Goal: Task Accomplishment & Management: Manage account settings

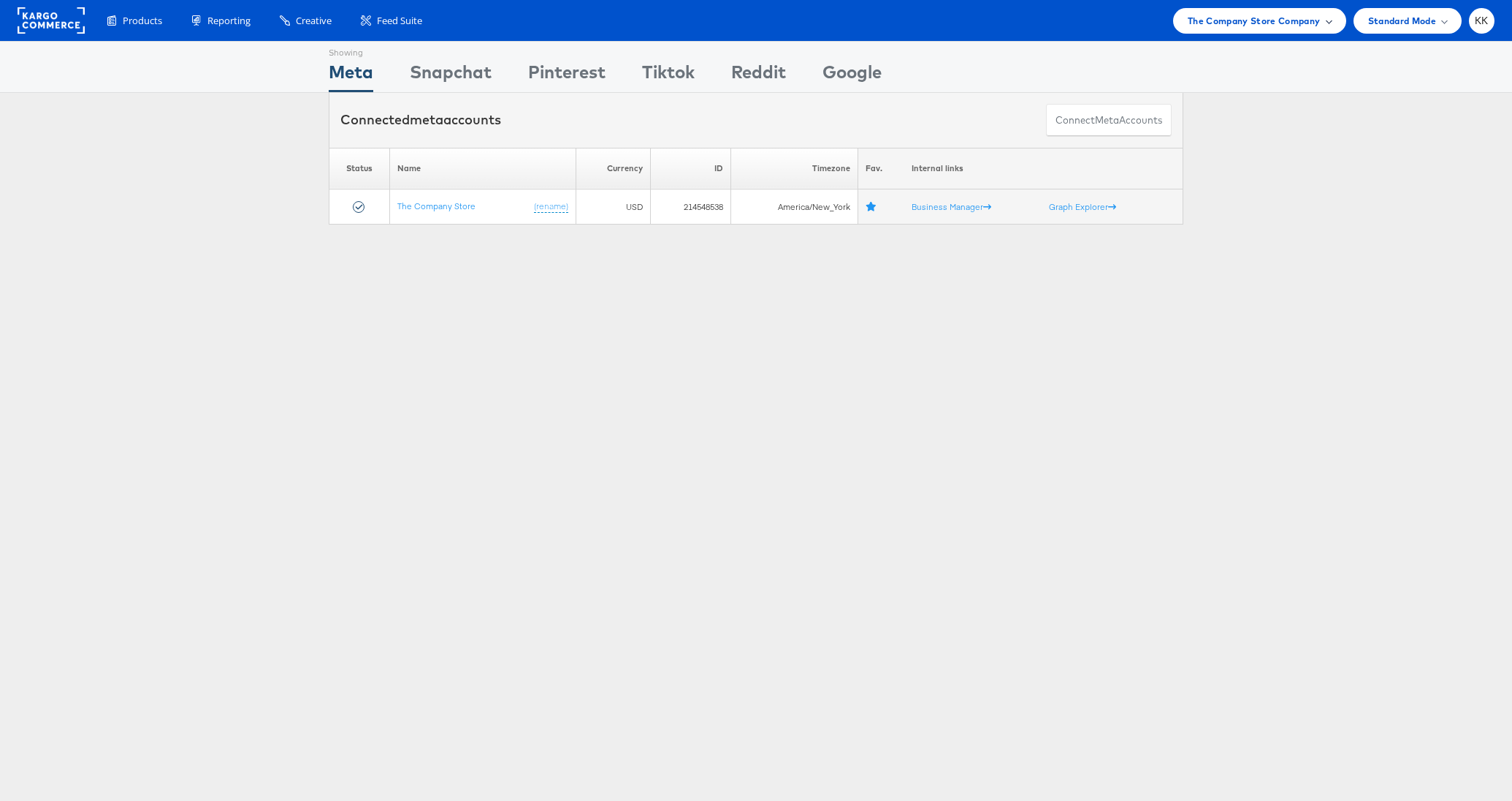
click at [1228, 16] on span "The Company Store Company" at bounding box center [1254, 21] width 133 height 15
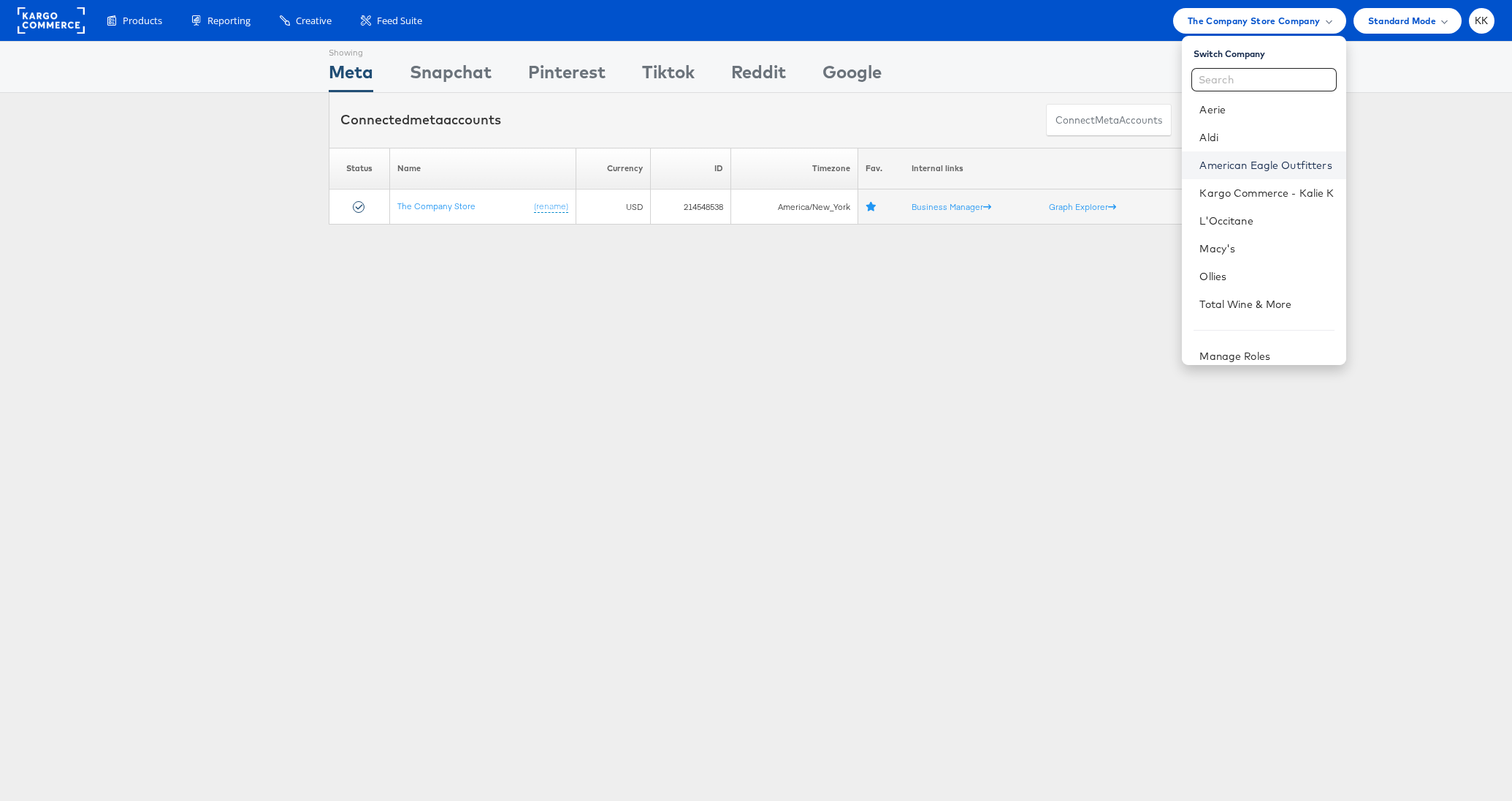
click at [1263, 163] on link "American Eagle Outfitters" at bounding box center [1267, 165] width 134 height 14
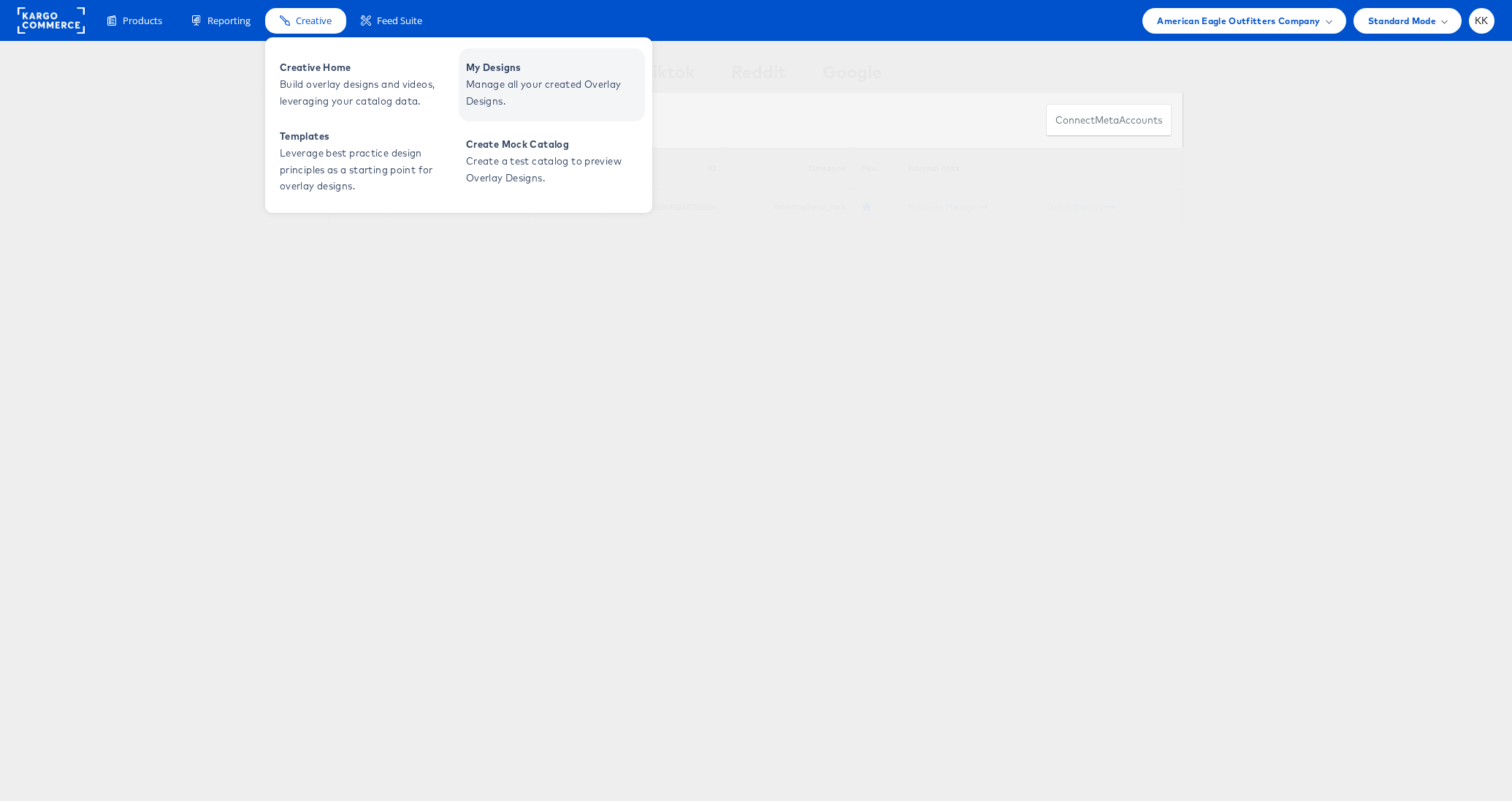
click at [485, 80] on span "Manage all your created Overlay Designs." at bounding box center [553, 92] width 175 height 34
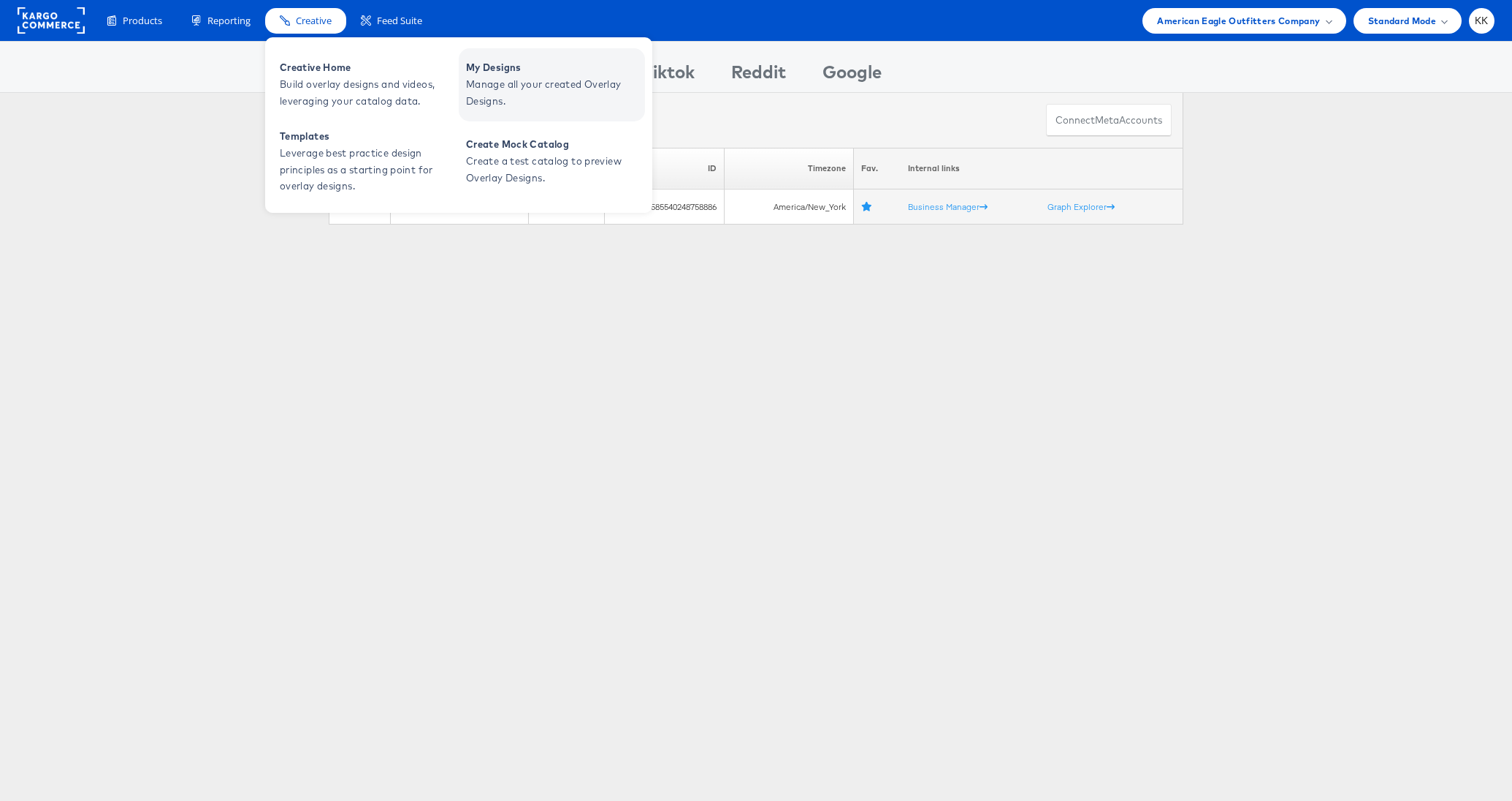
click at [539, 81] on span "Manage all your created Overlay Designs." at bounding box center [553, 92] width 175 height 34
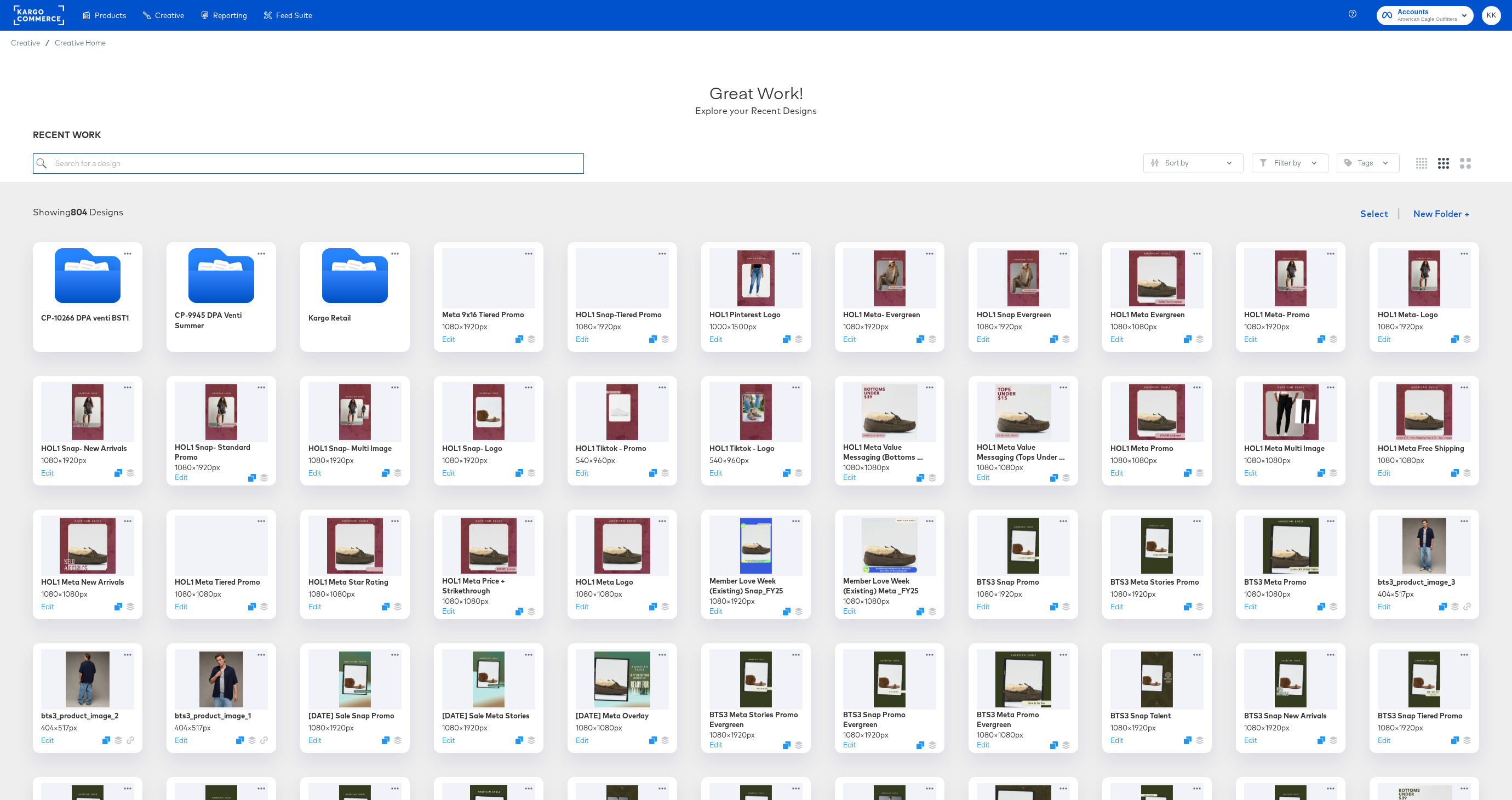
click at [244, 167] on input "search" at bounding box center [309, 164] width 551 height 20
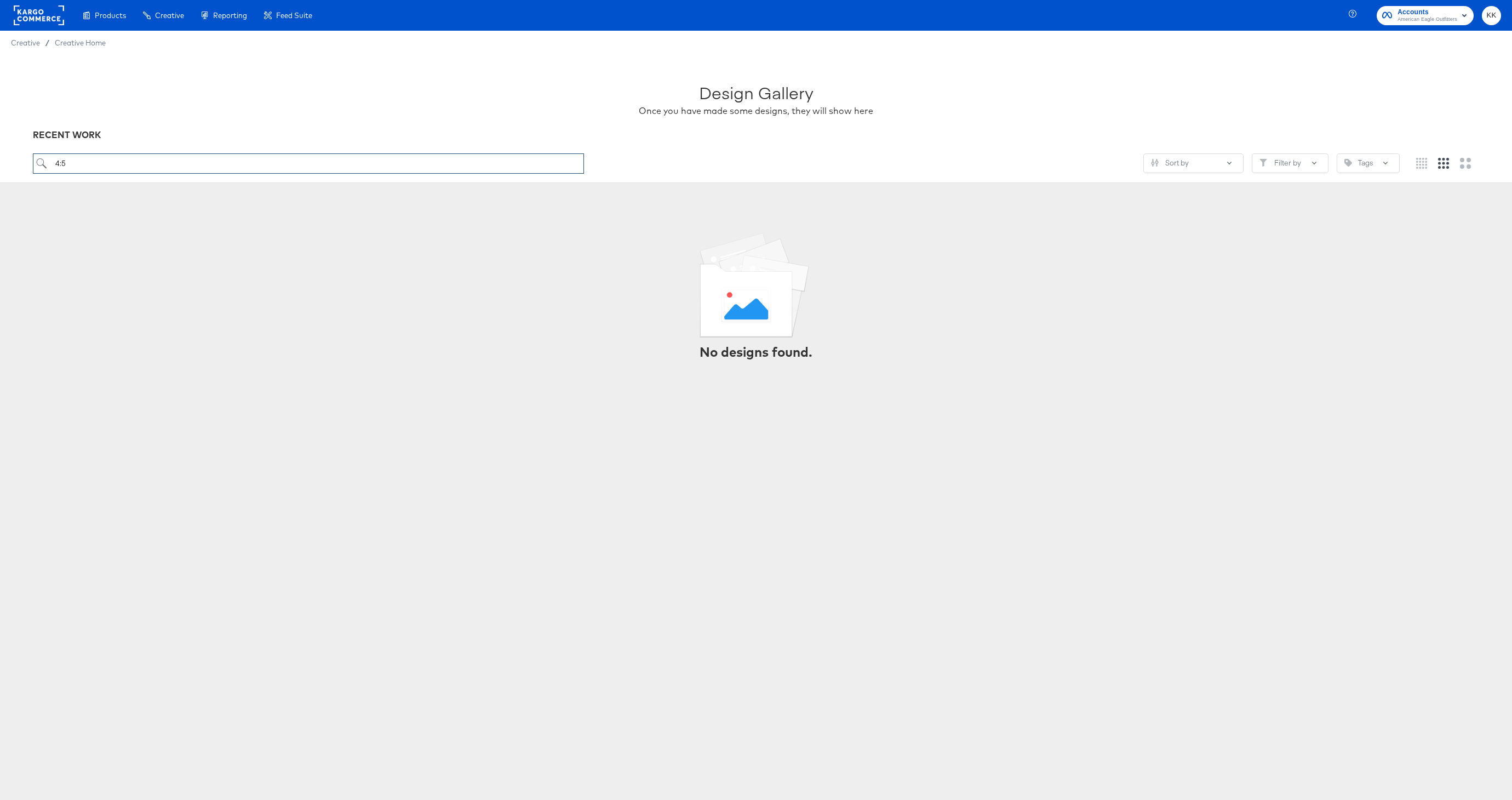
type input "4:5"
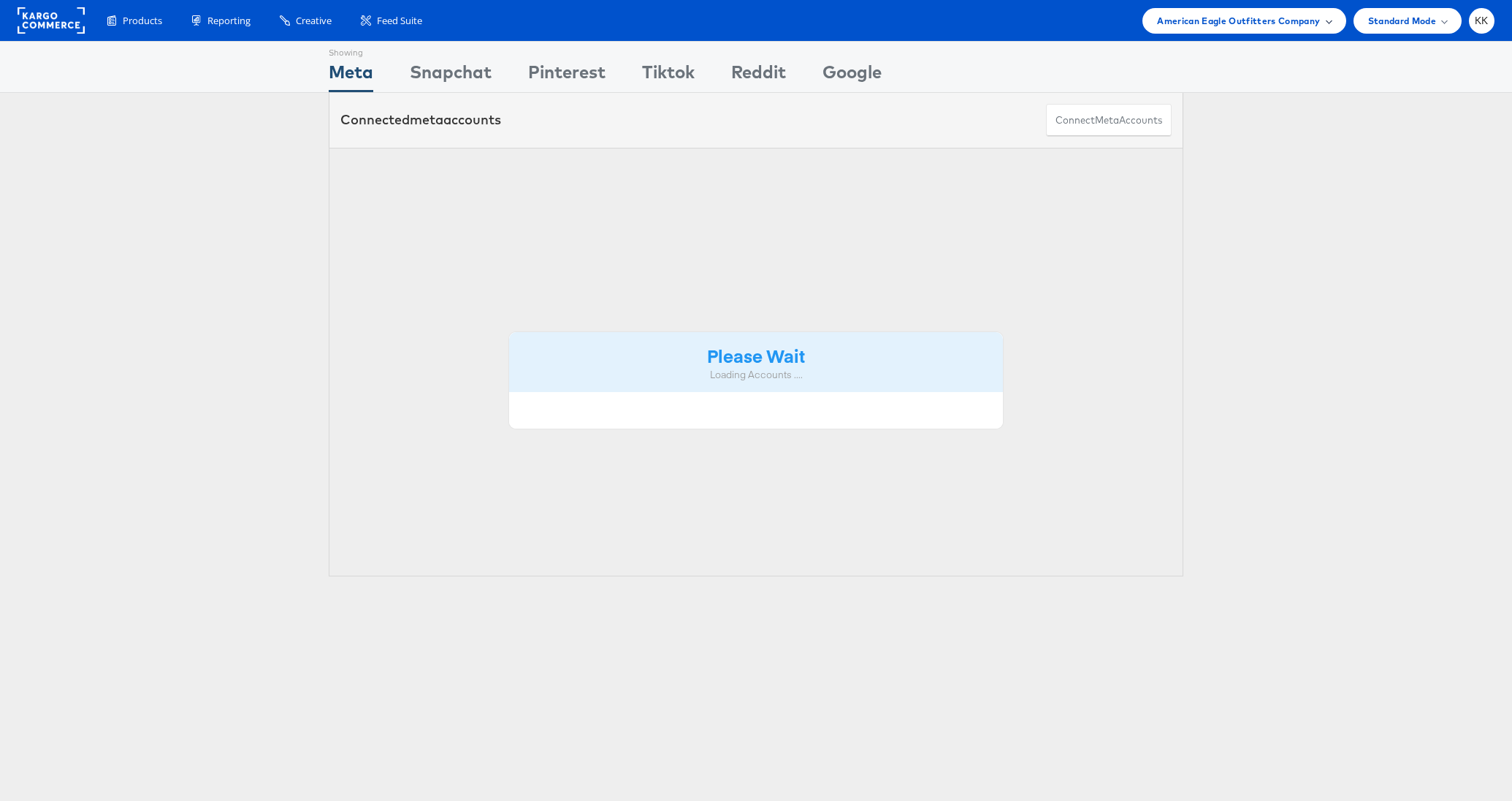
click at [1253, 23] on span "American Eagle Outfitters Company" at bounding box center [1239, 21] width 163 height 15
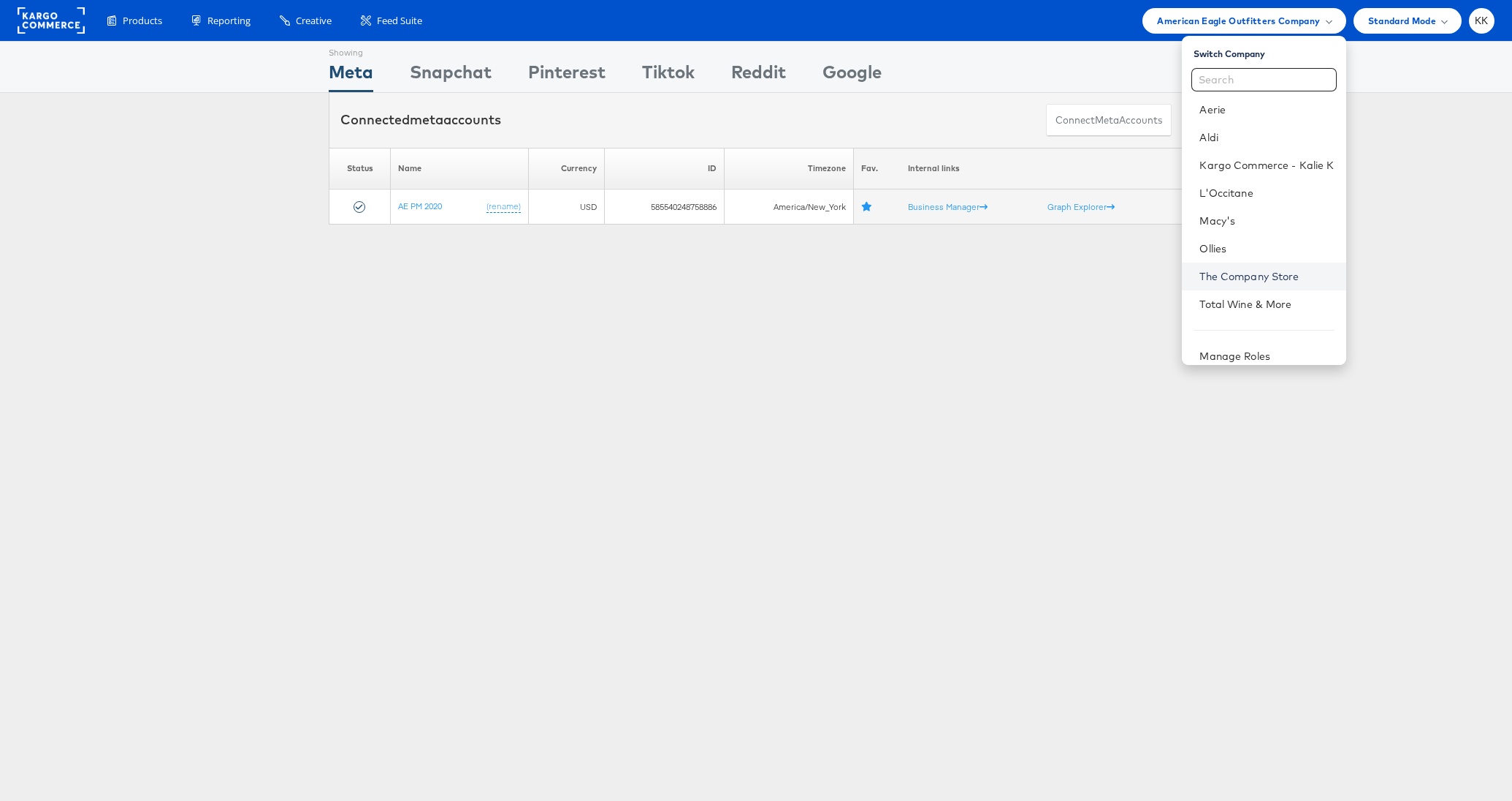
click at [1231, 270] on link "The Company Store" at bounding box center [1267, 276] width 134 height 14
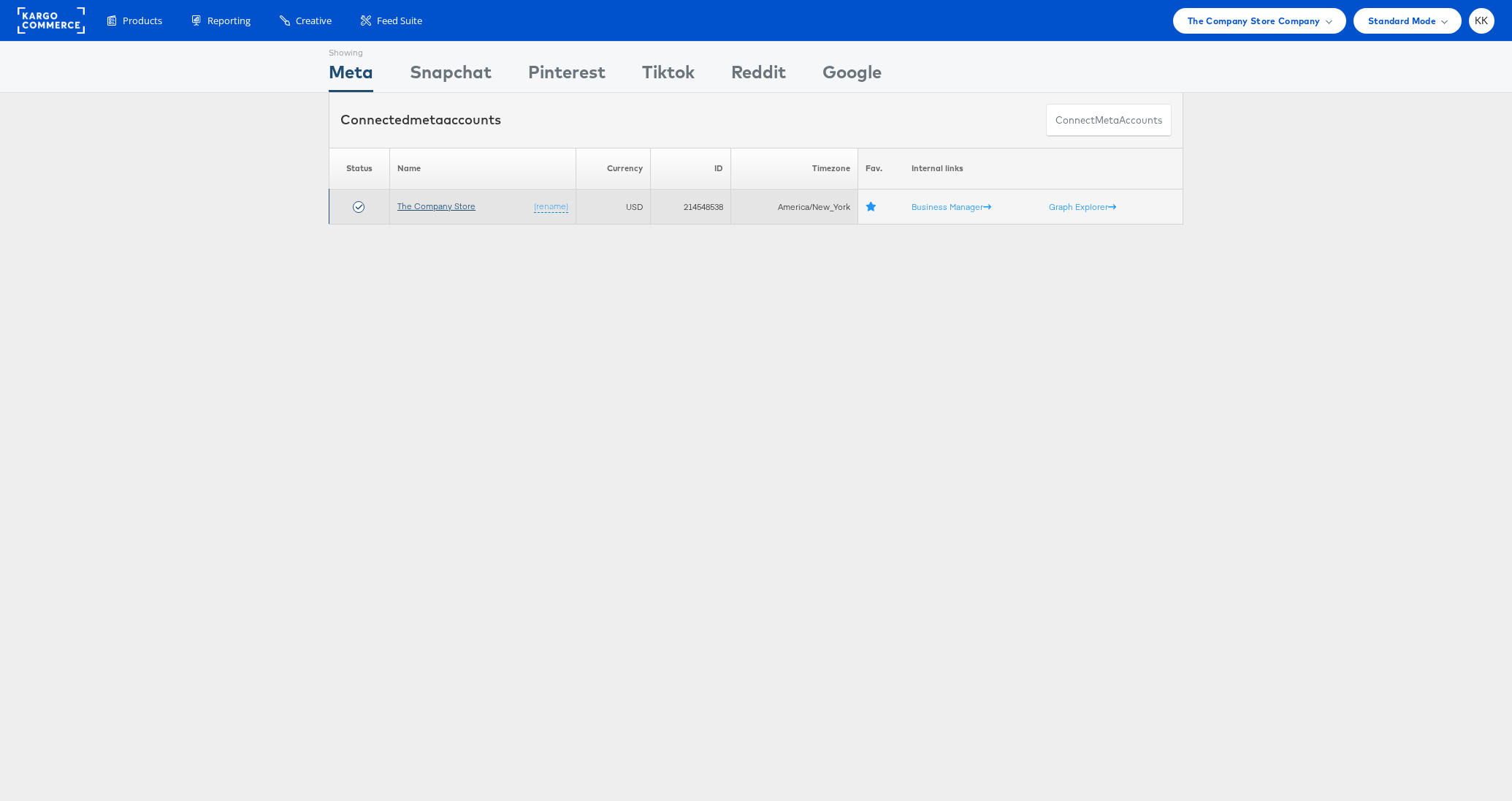
click at [425, 202] on link "The Company Store" at bounding box center [437, 205] width 79 height 11
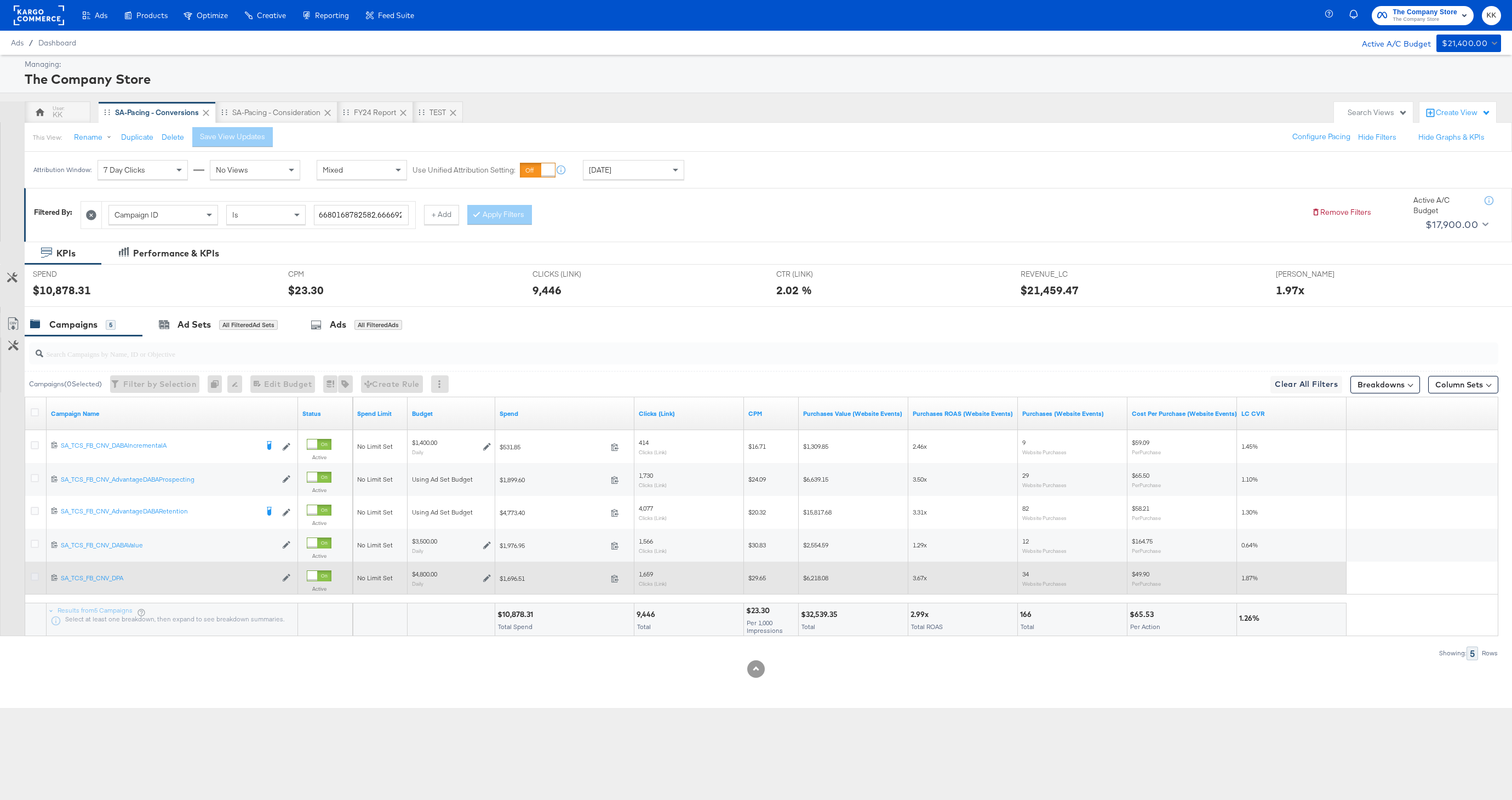
click at [34, 580] on icon at bounding box center [34, 576] width 8 height 8
click at [0, 0] on input "checkbox" at bounding box center [0, 0] width 0 height 0
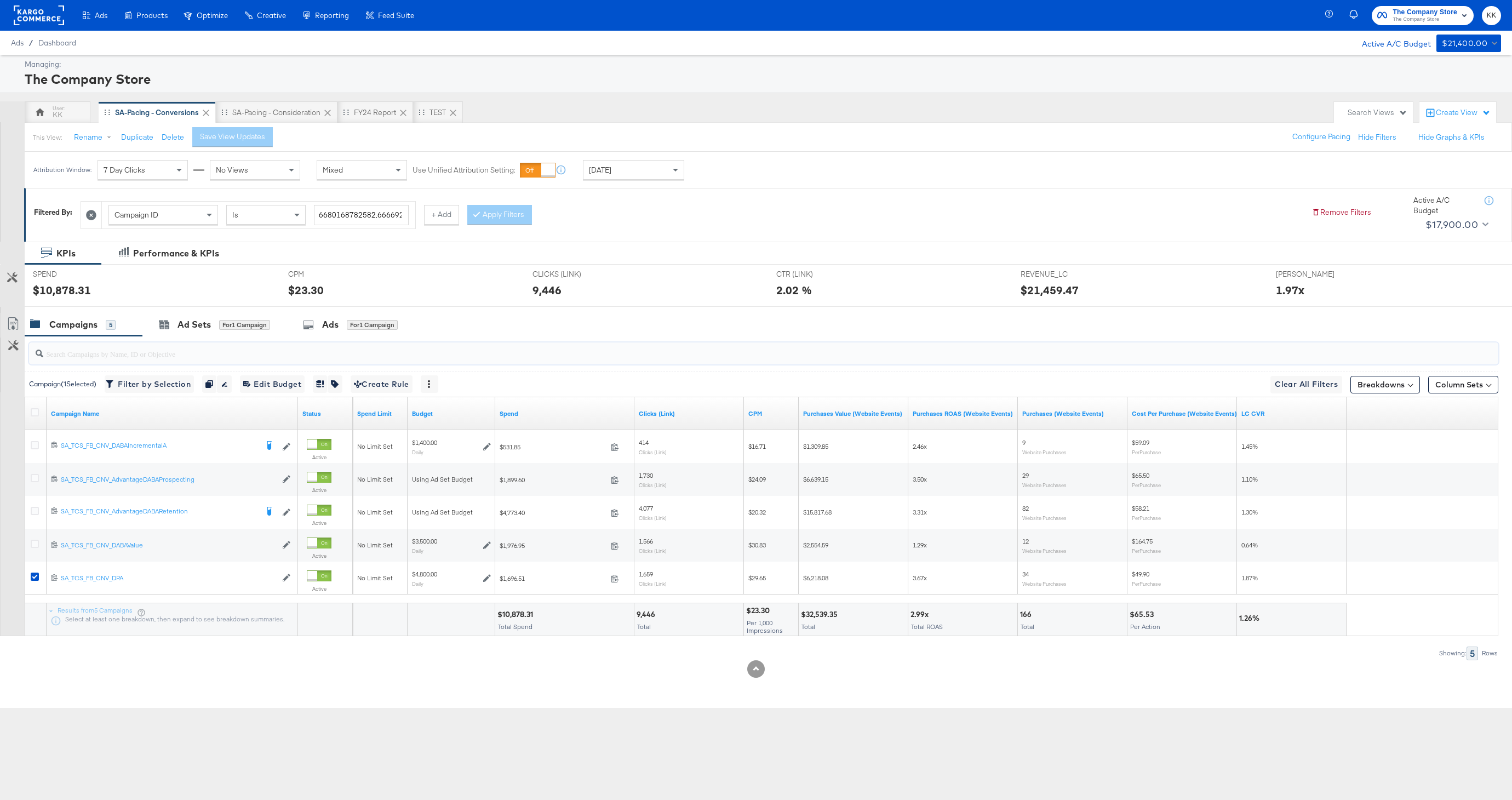
click at [201, 348] on input "search" at bounding box center [701, 350] width 1317 height 22
click at [201, 332] on div "Ad Sets for 1 Campaign" at bounding box center [214, 325] width 144 height 24
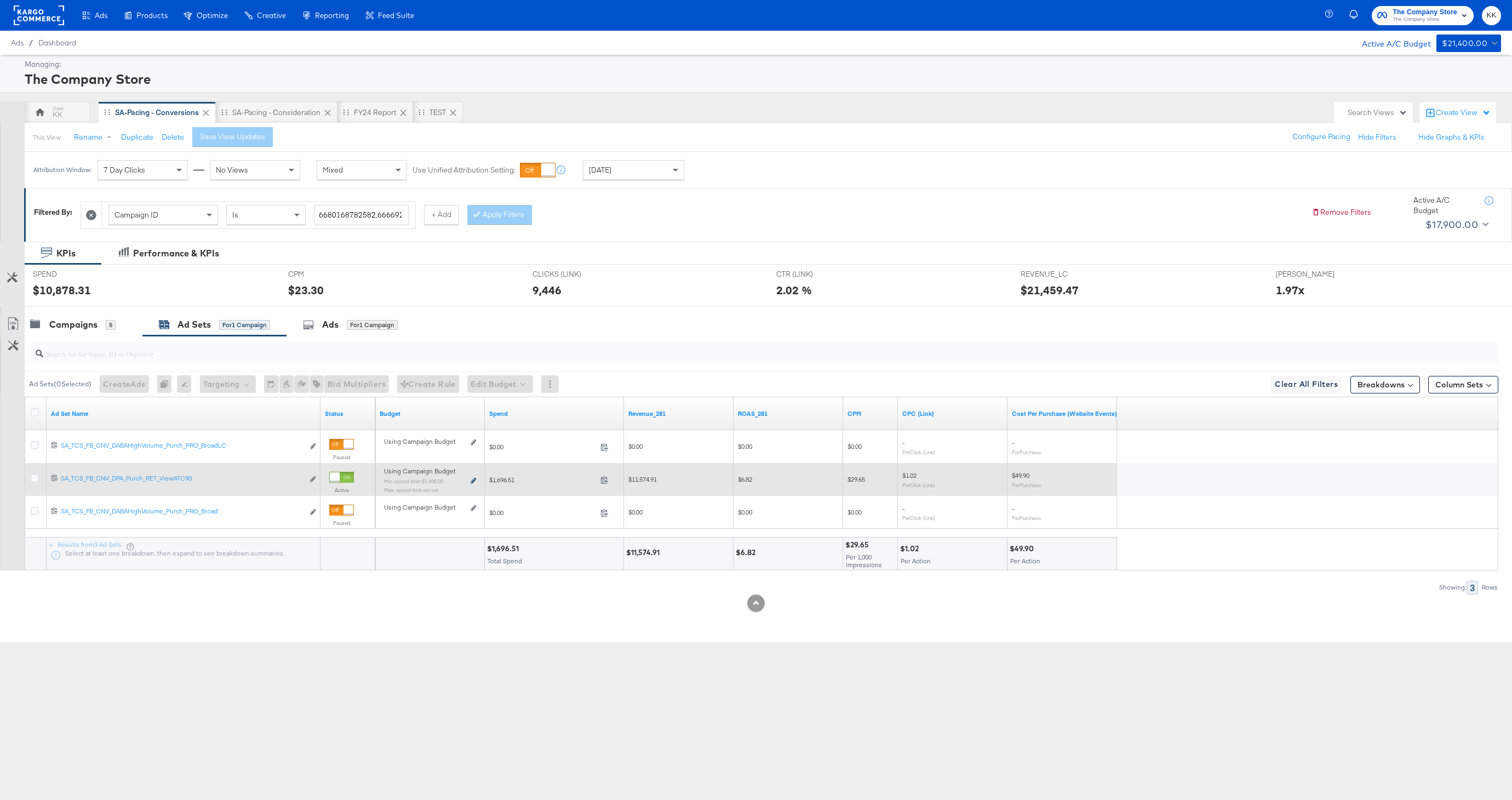
click at [473, 482] on icon at bounding box center [473, 480] width 6 height 6
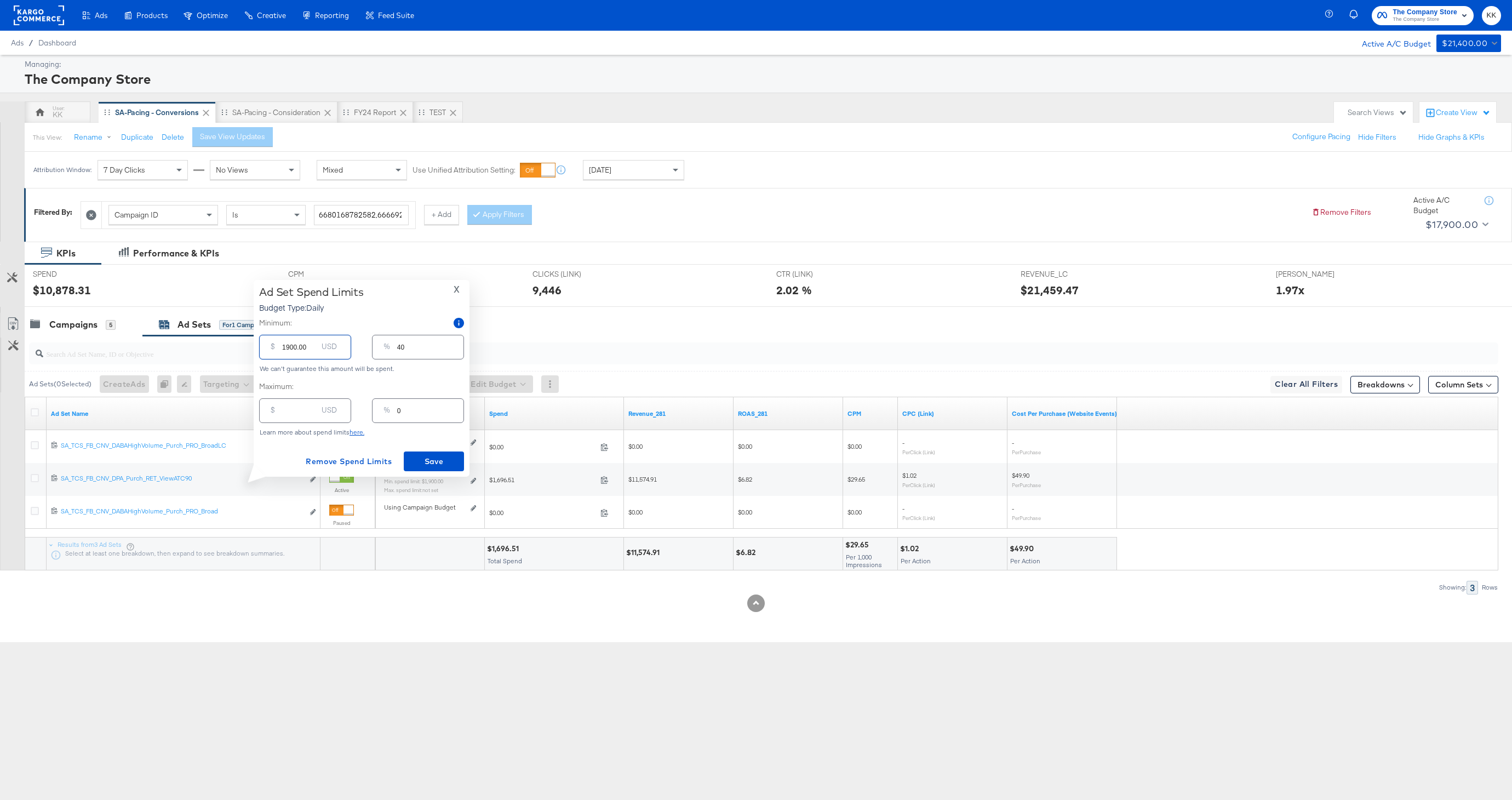
drag, startPoint x: 290, startPoint y: 347, endPoint x: 267, endPoint y: 347, distance: 23.0
click at [267, 347] on div "$ 1900.00 USD" at bounding box center [305, 347] width 92 height 24
type input "200.00"
type input "4"
type input "2500.00"
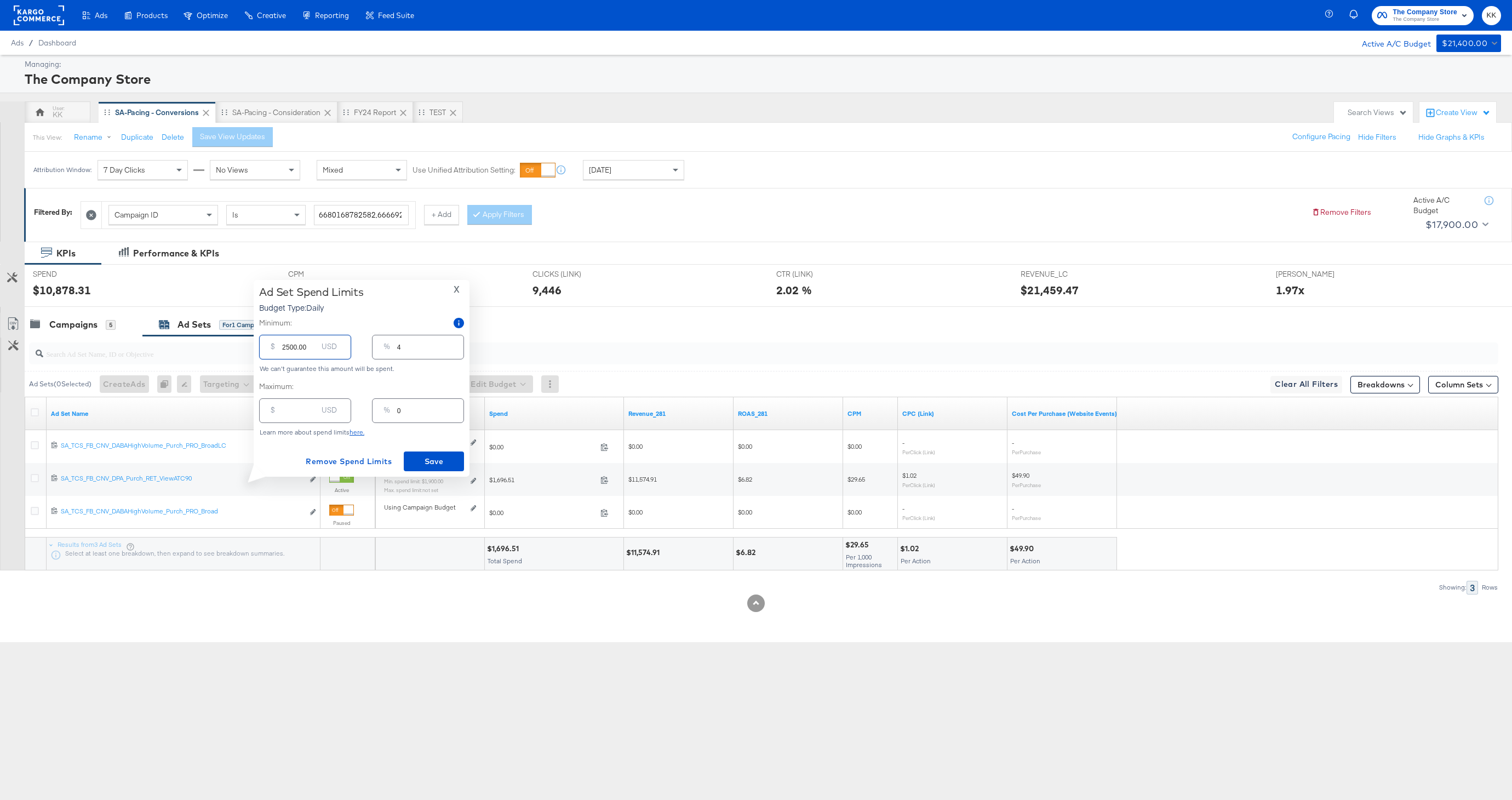
type input "52"
type input "2500.00"
click at [460, 460] on button "Save" at bounding box center [434, 461] width 60 height 19
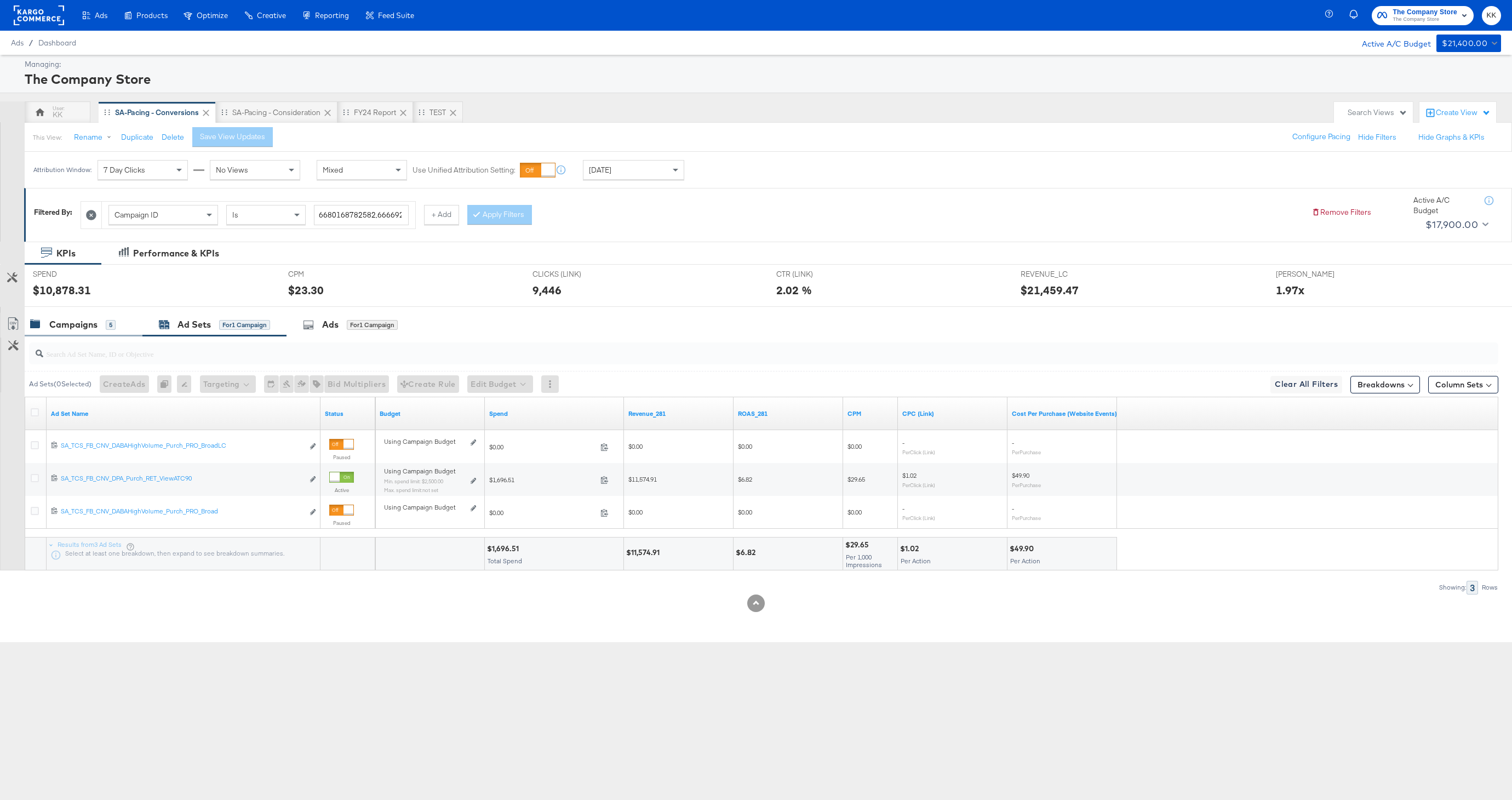
click at [57, 320] on div "Campaigns" at bounding box center [73, 325] width 48 height 13
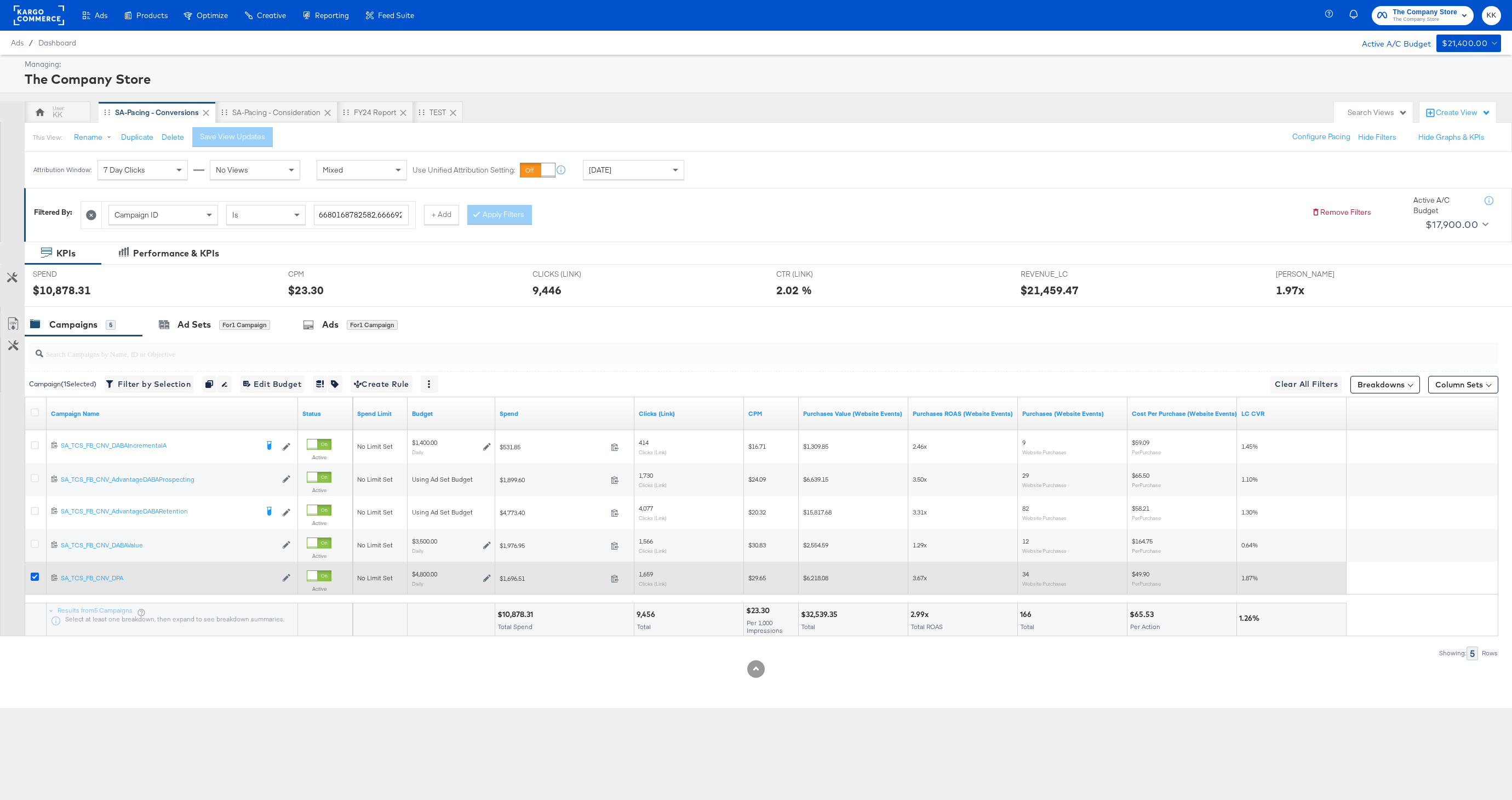
click at [31, 578] on icon at bounding box center [34, 576] width 8 height 8
click at [0, 0] on input "checkbox" at bounding box center [0, 0] width 0 height 0
